Goal: Navigation & Orientation: Find specific page/section

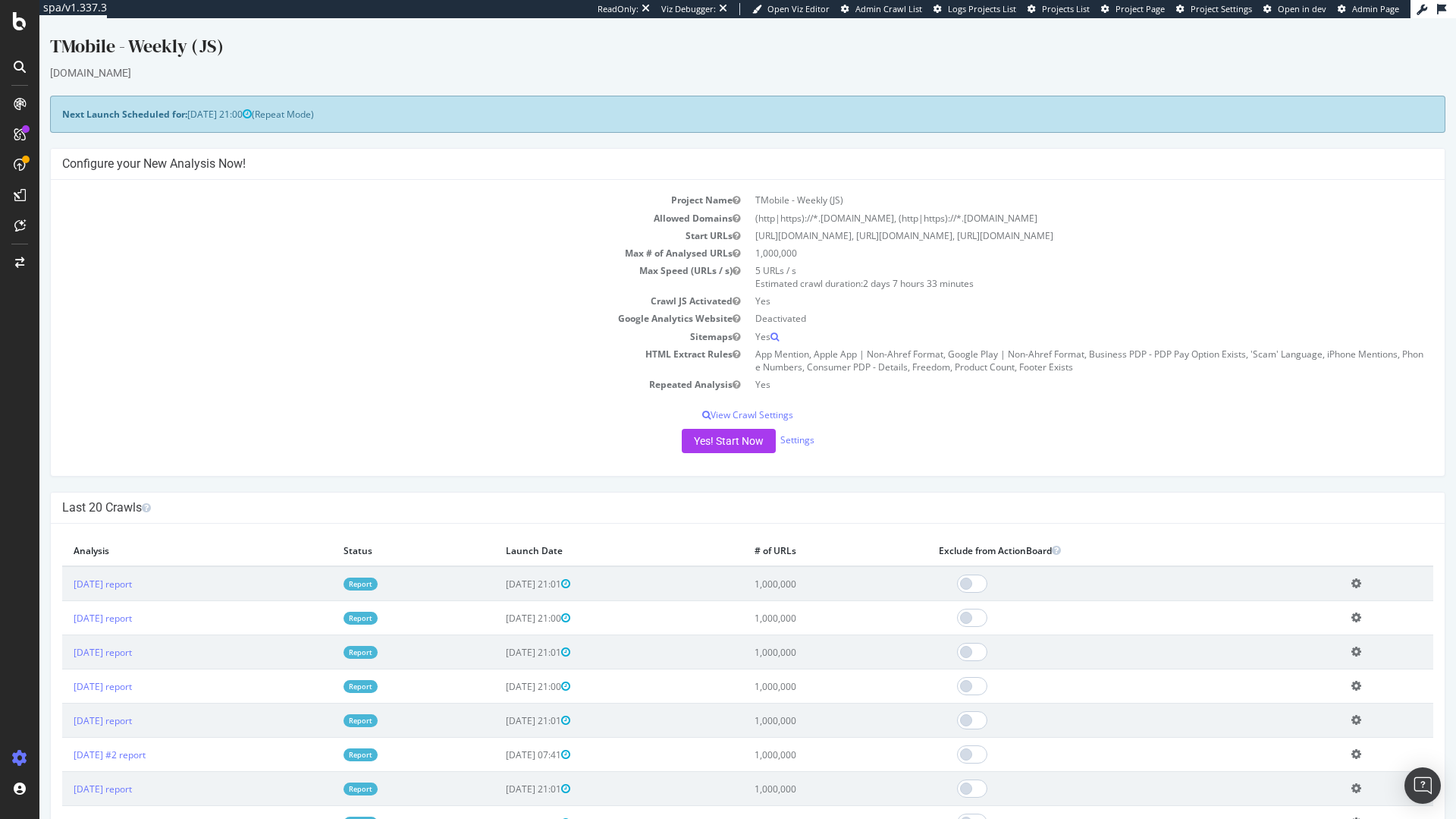
click at [1138, 13] on span "Project Page" at bounding box center [1141, 8] width 50 height 11
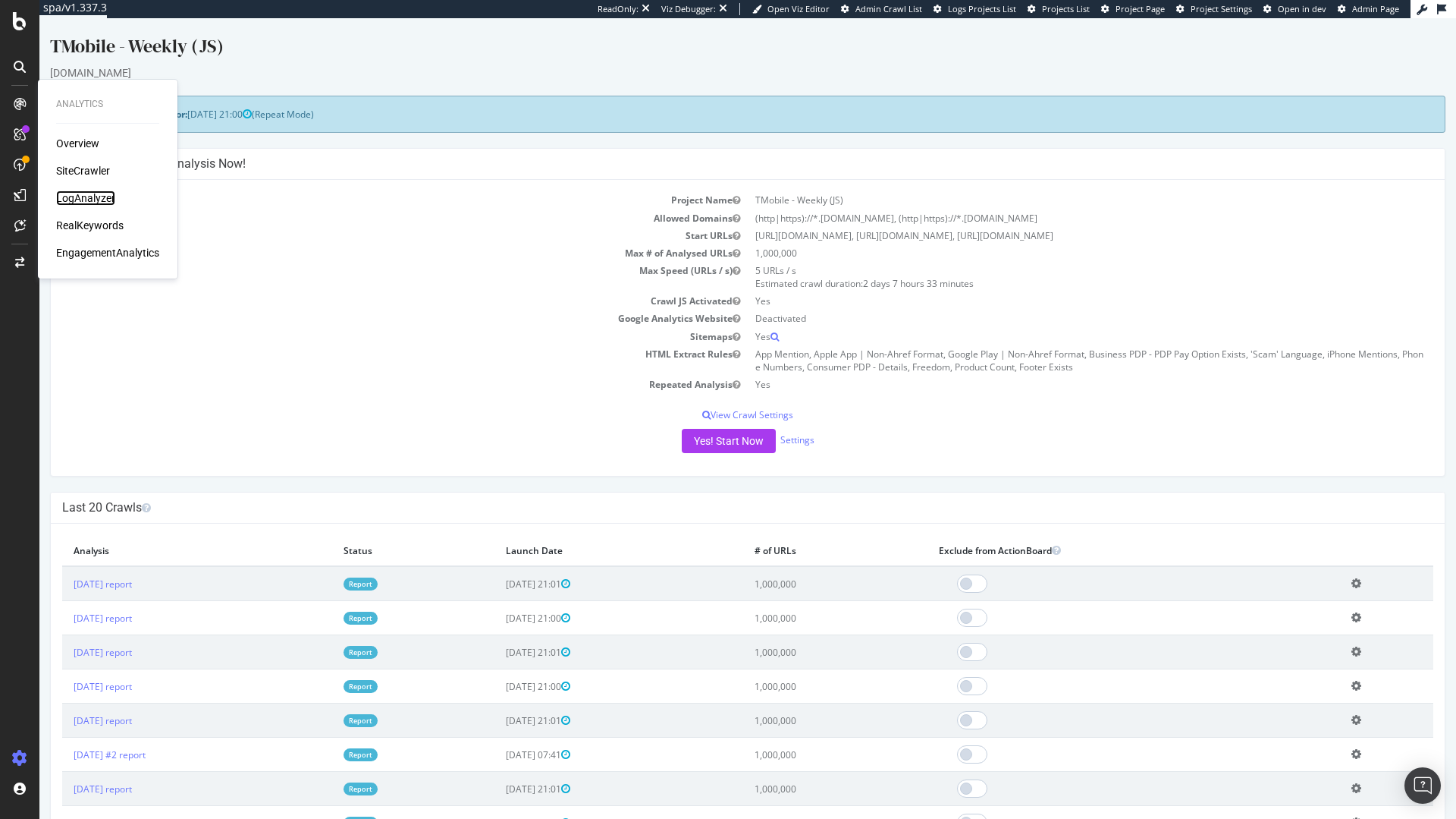
click at [89, 191] on div "LogAnalyzer" at bounding box center [85, 198] width 59 height 15
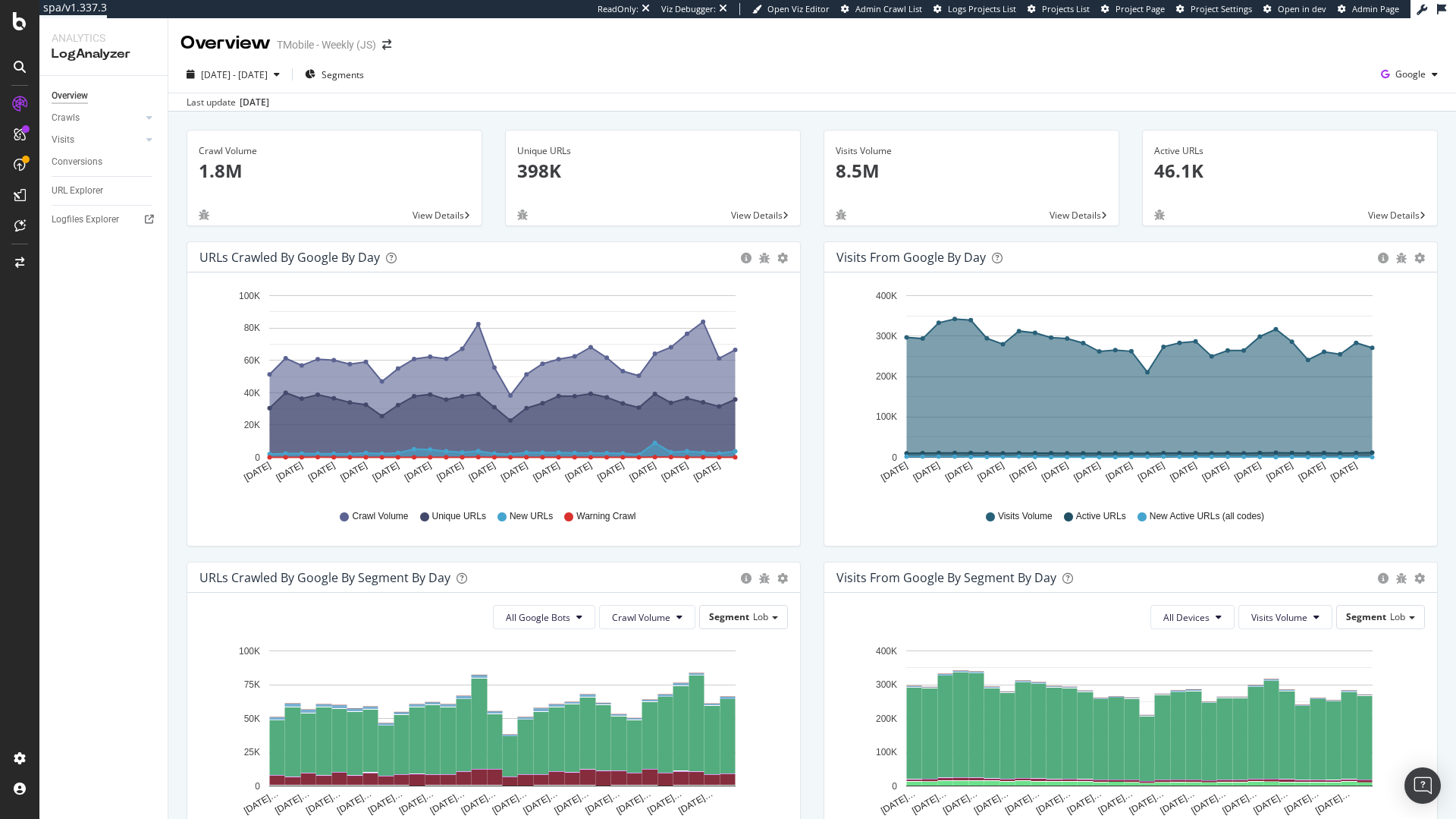
click at [97, 227] on div "Logfiles Explorer" at bounding box center [110, 219] width 116 height 22
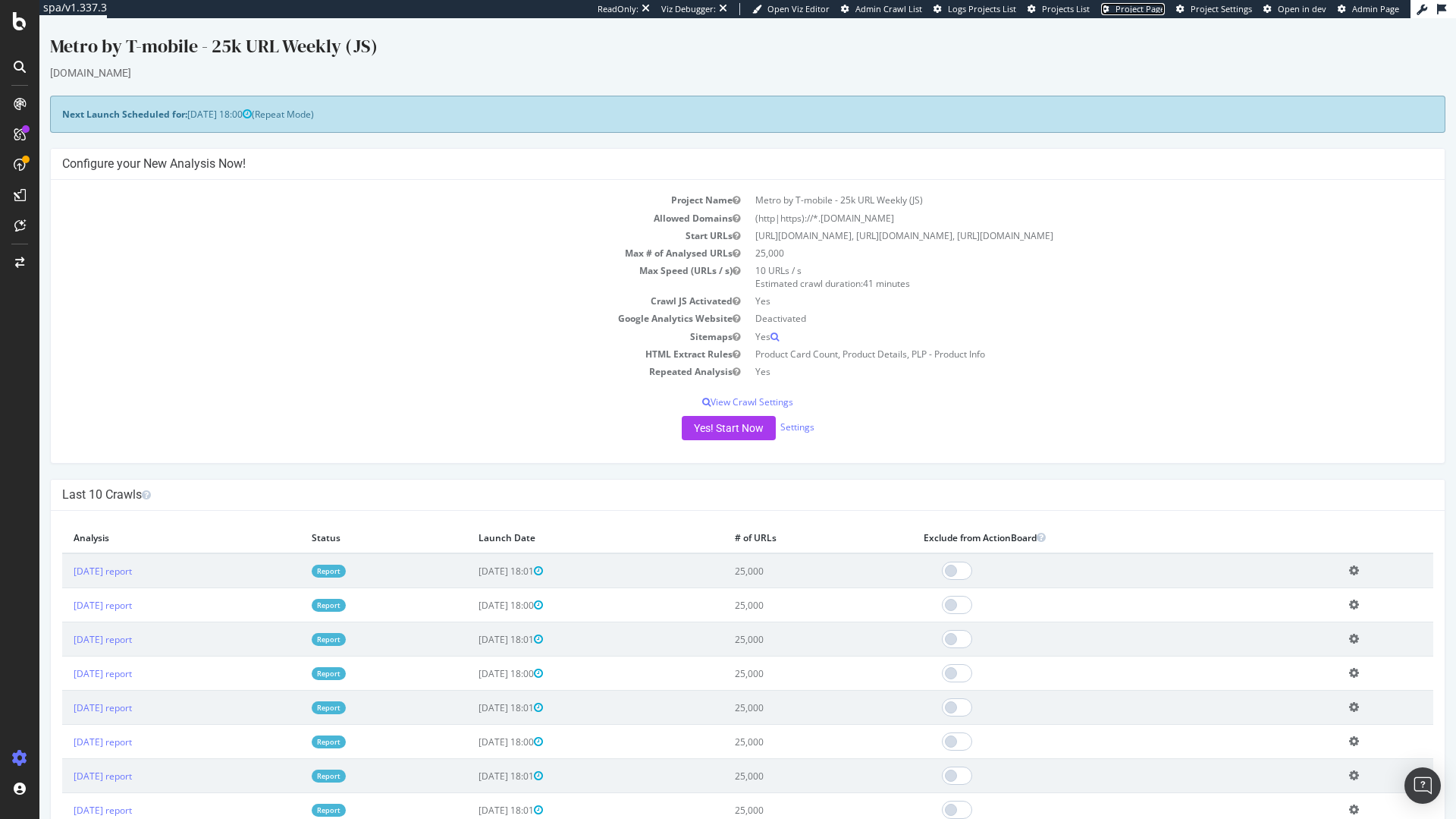
click at [1143, 10] on span "Project Page" at bounding box center [1141, 8] width 50 height 11
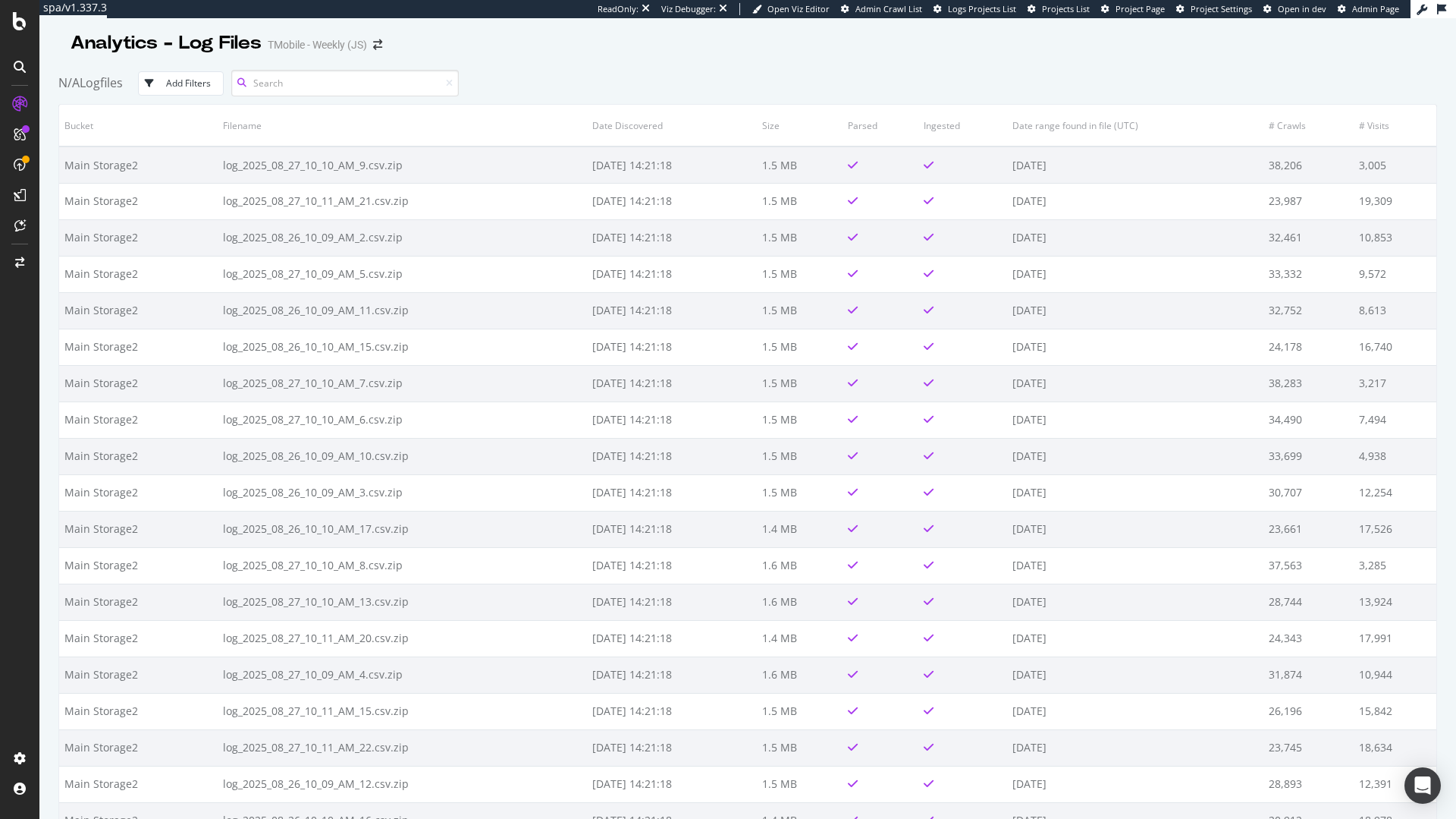
scroll to position [1503, 0]
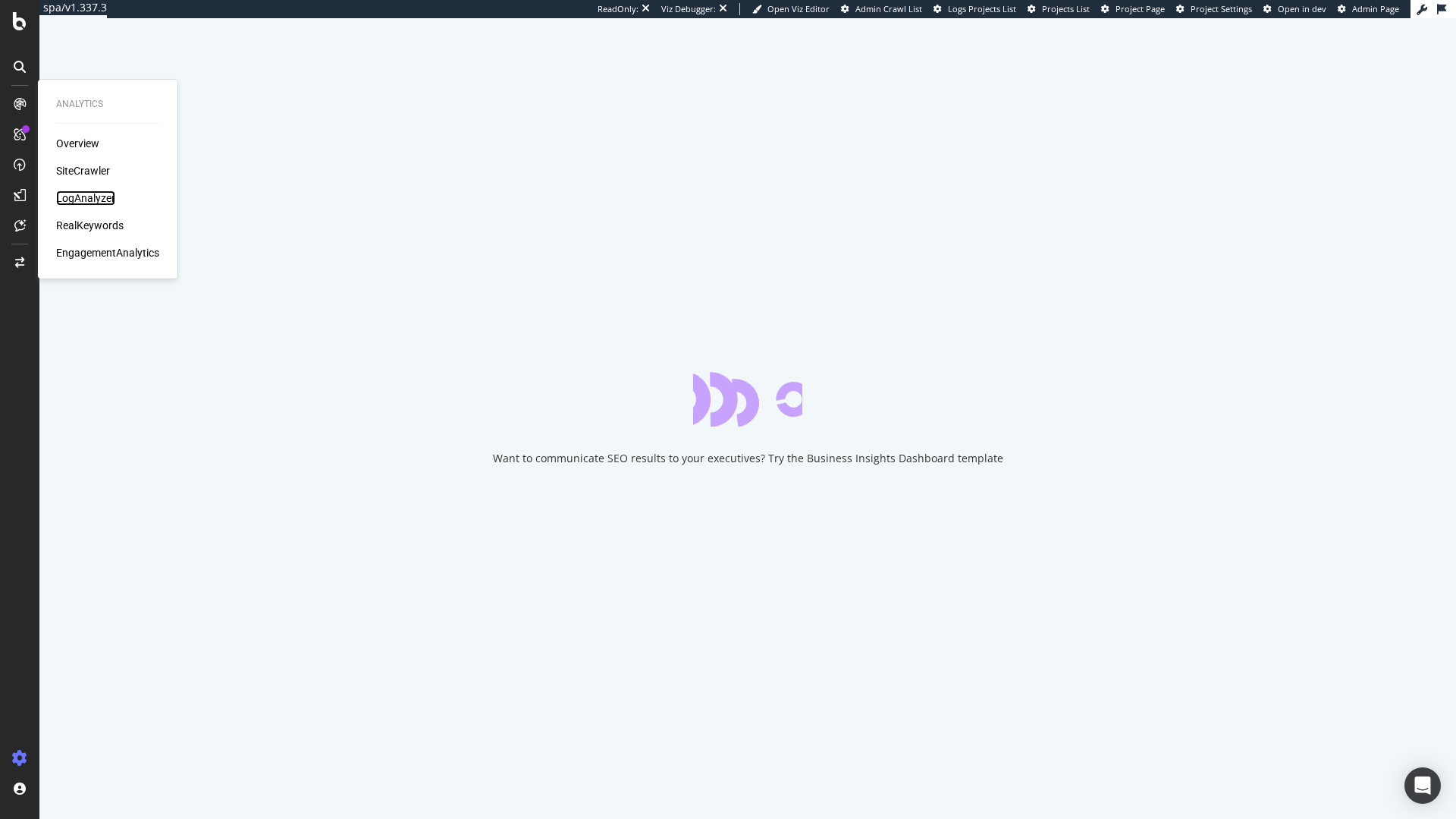
click at [89, 201] on div "LogAnalyzer" at bounding box center [85, 198] width 59 height 15
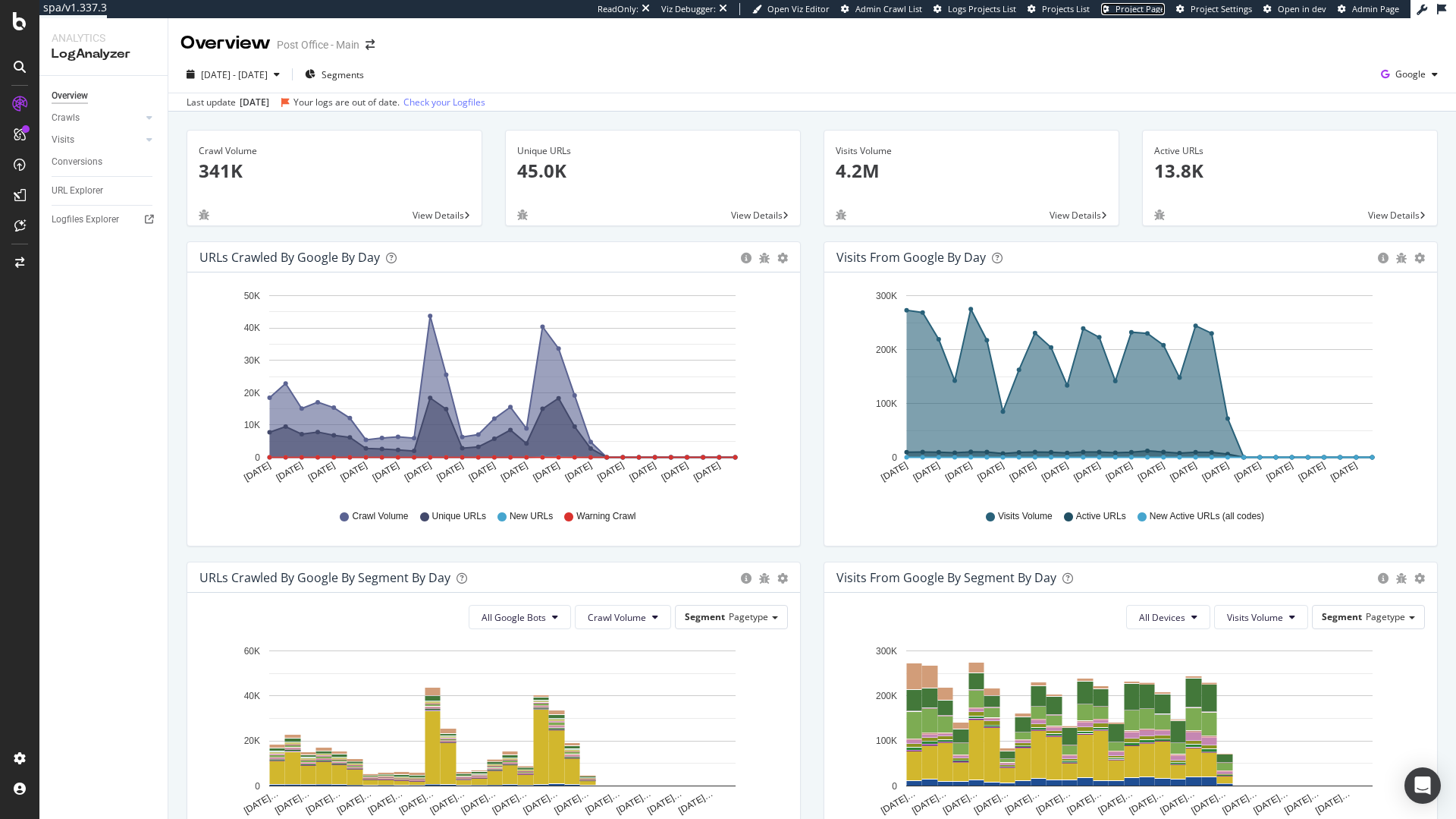
click at [1132, 5] on span "Project Page" at bounding box center [1141, 8] width 50 height 11
click at [1120, 12] on span "Project Page" at bounding box center [1141, 8] width 50 height 11
click at [1163, 10] on span "Project Page" at bounding box center [1141, 8] width 50 height 11
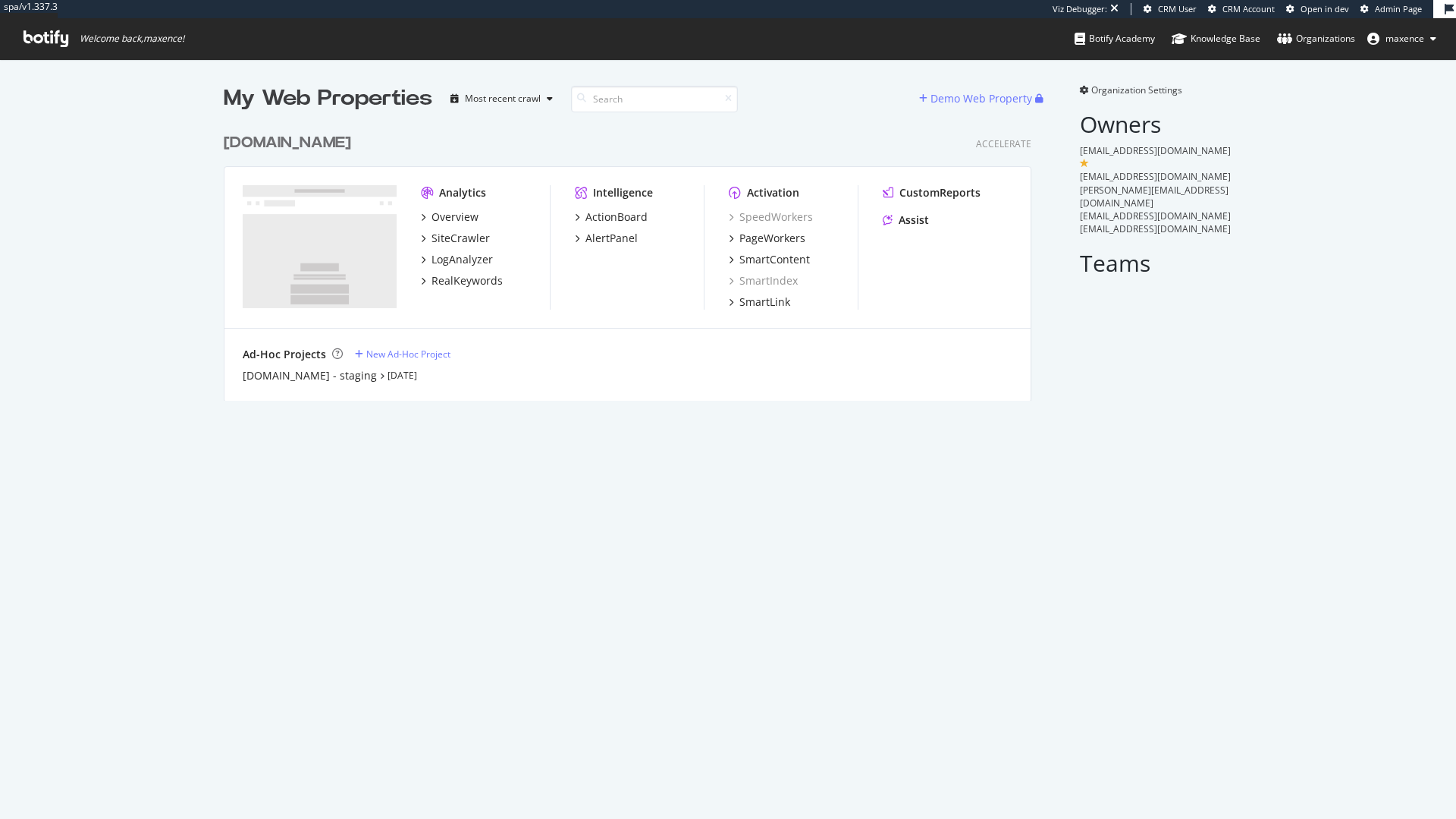
scroll to position [275, 808]
click at [351, 146] on div "[DOMAIN_NAME]" at bounding box center [287, 143] width 128 height 22
